Goal: Information Seeking & Learning: Learn about a topic

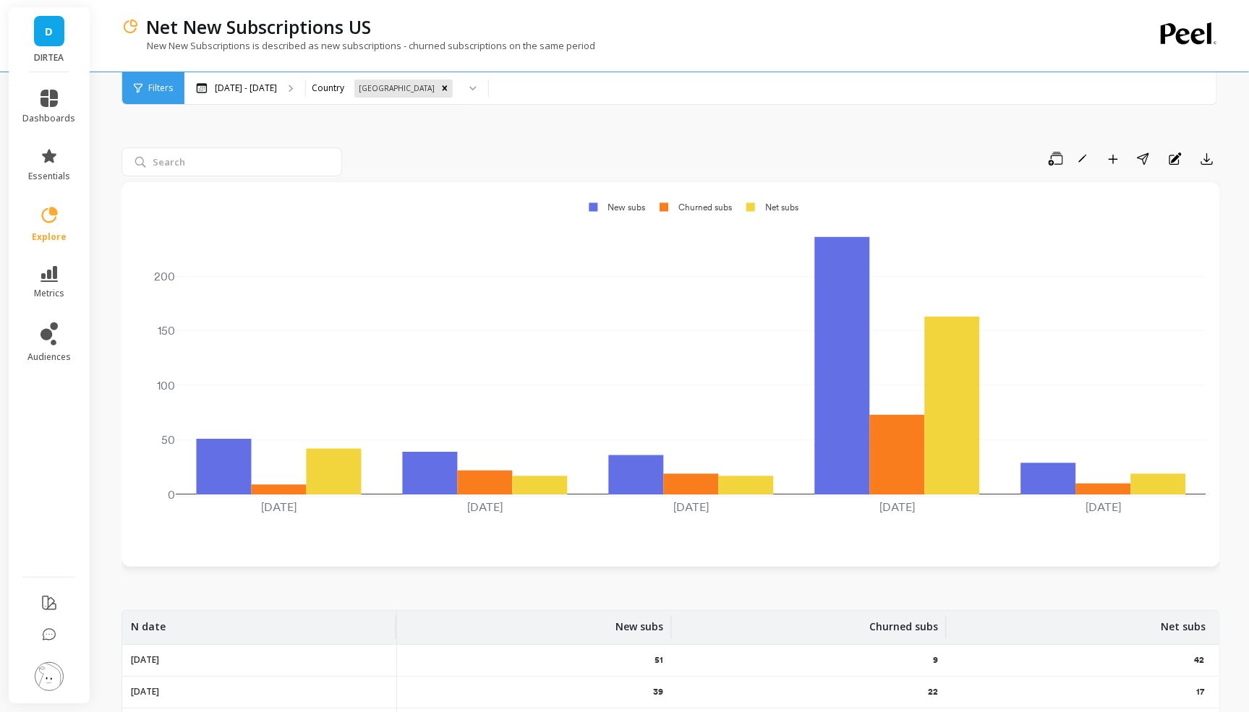
click at [643, 140] on div "Save Rename Add to Dashboard Share Annotations Export 2025-05-01 2025-06-01 202…" at bounding box center [671, 580] width 1099 height 1008
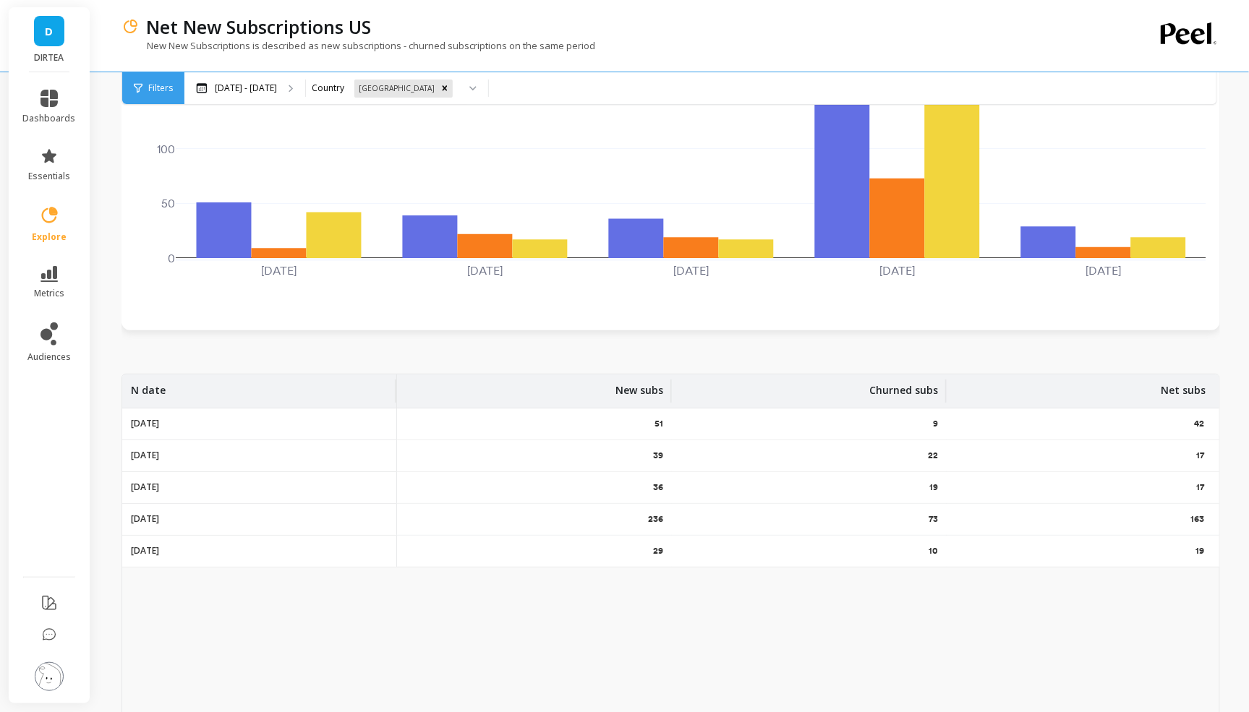
scroll to position [257, 0]
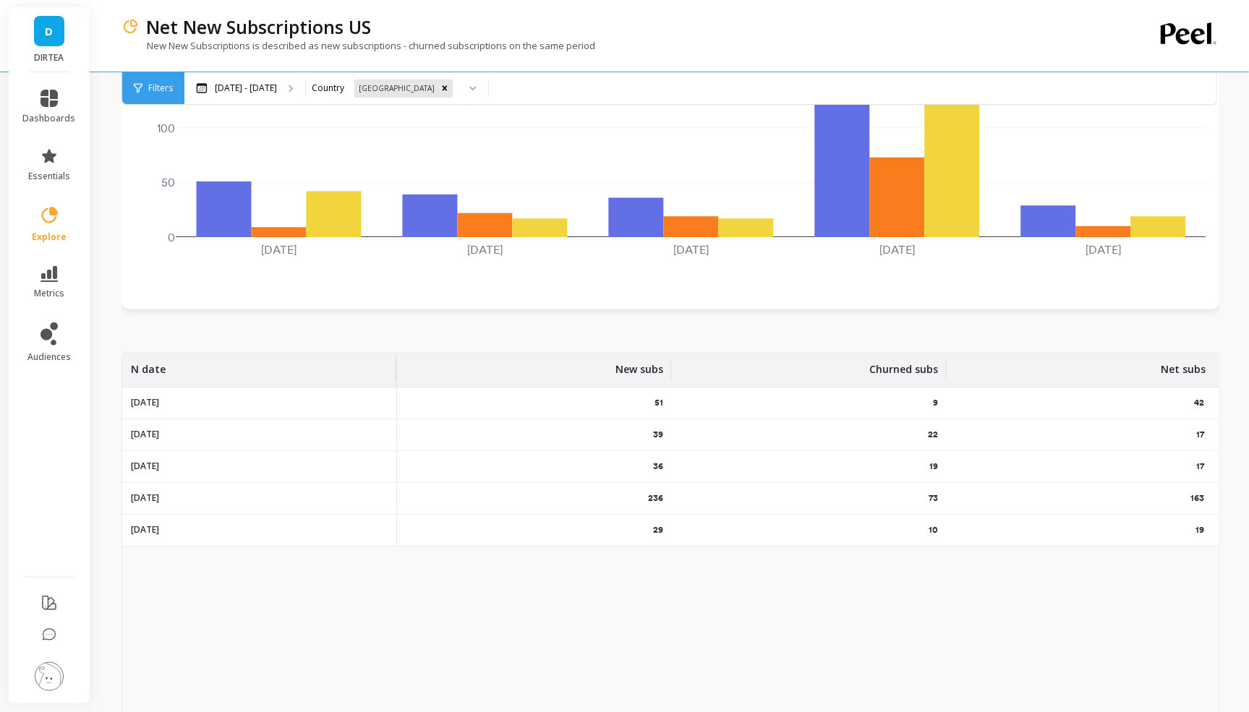
click at [124, 318] on div "Save Rename Add to Dashboard Share Annotations Export 2025-05-01 2025-06-01 202…" at bounding box center [671, 338] width 1099 height 897
click at [738, 20] on div "Net New Subscriptions US" at bounding box center [620, 26] width 963 height 25
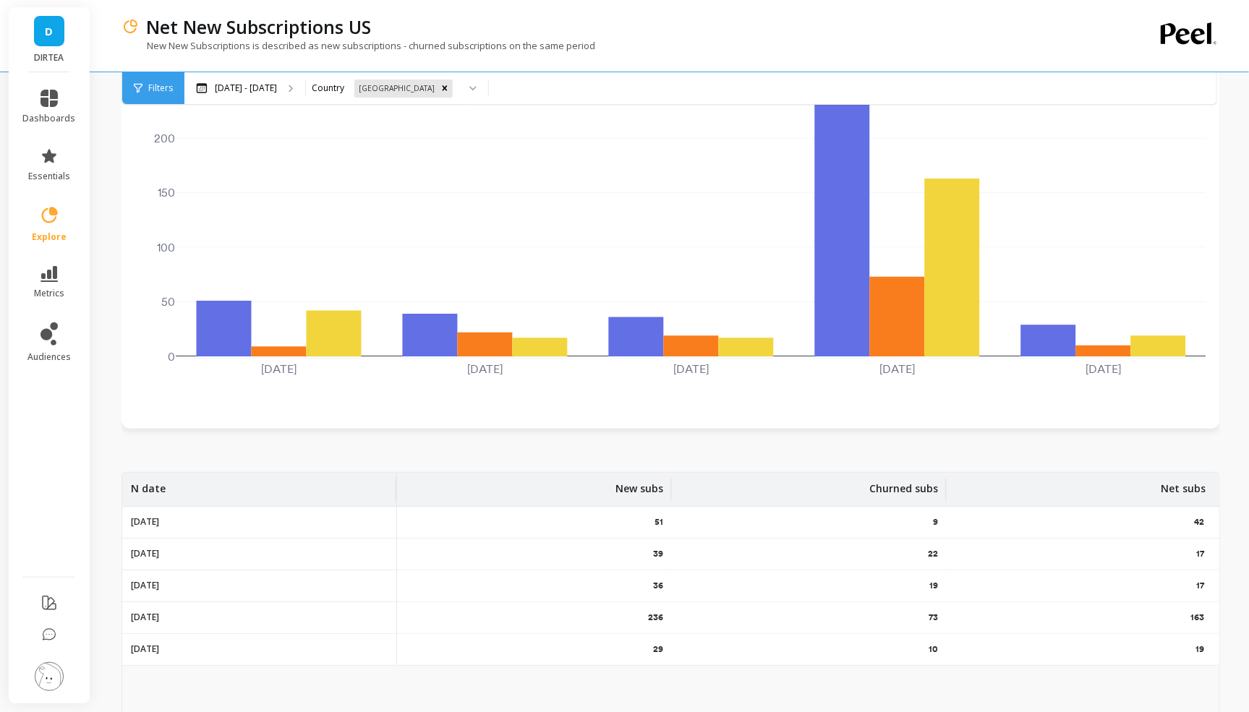
scroll to position [0, 0]
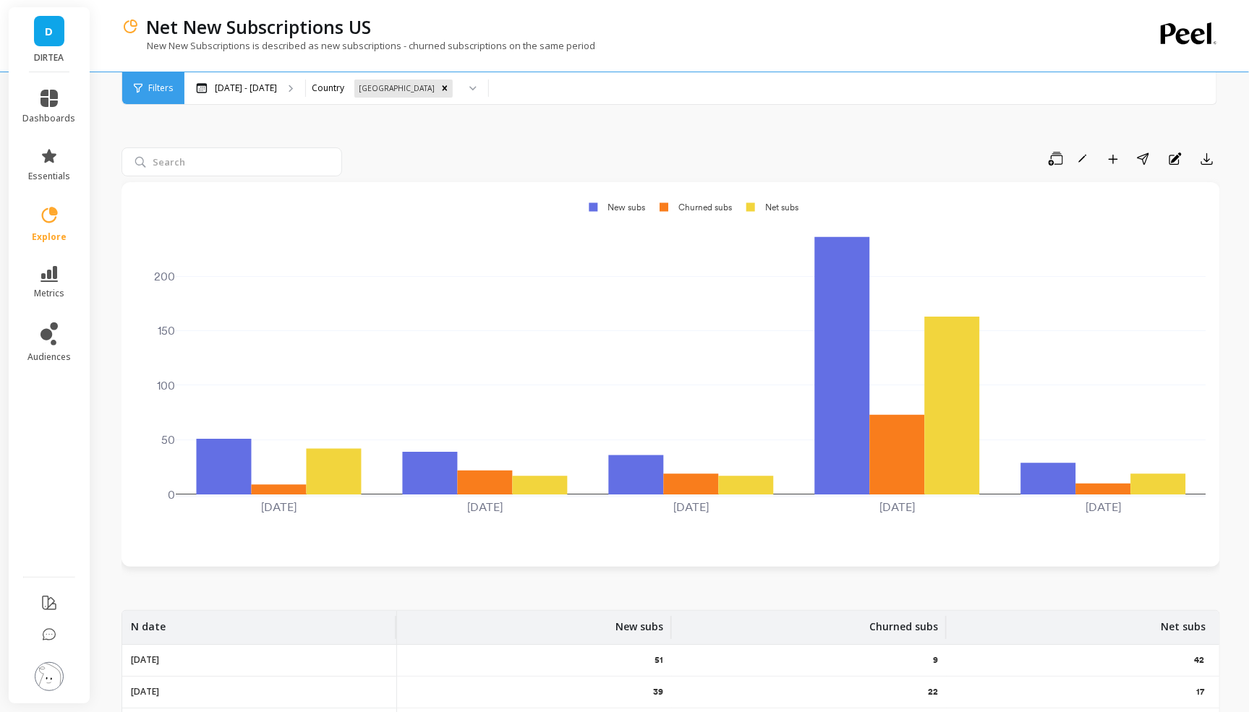
click at [542, 12] on div "Net New Subscriptions US New New Subscriptions is described as new subscription…" at bounding box center [612, 36] width 980 height 72
click at [619, 14] on div "Net New Subscriptions US" at bounding box center [620, 26] width 963 height 25
